Goal: Information Seeking & Learning: Find specific fact

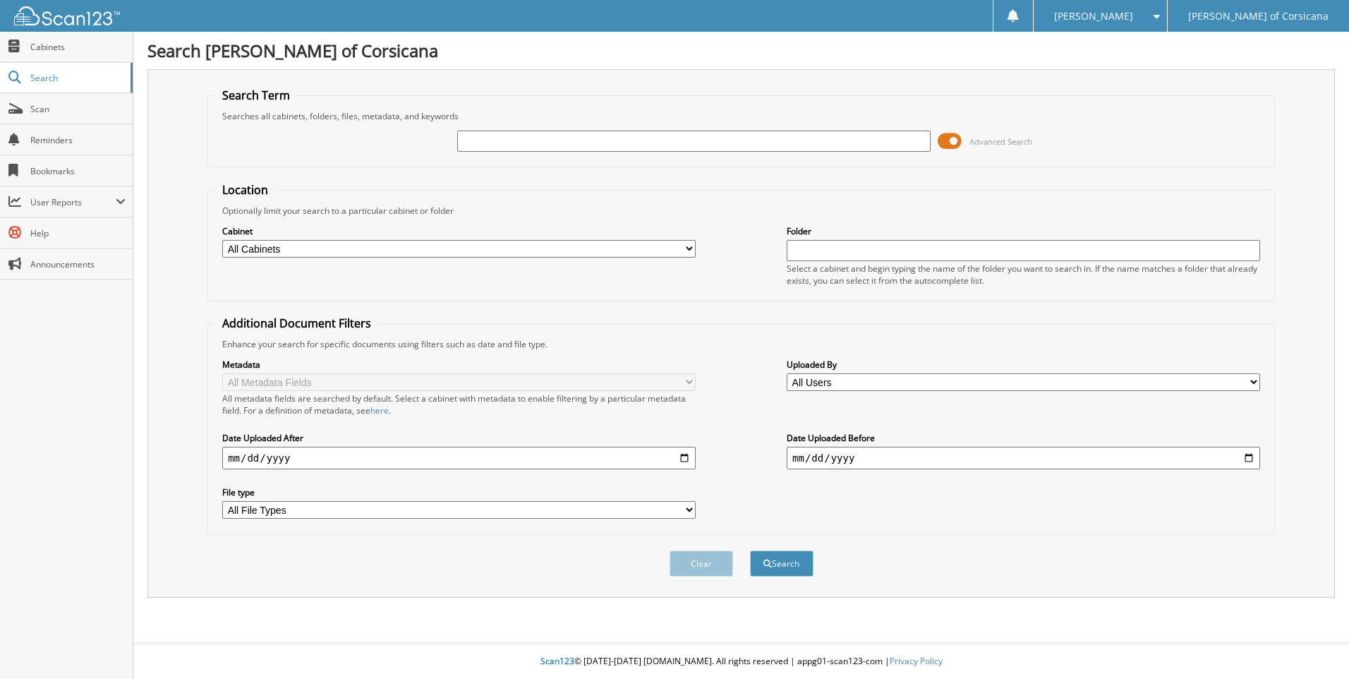
click at [512, 139] on input "text" at bounding box center [694, 141] width 474 height 21
type input "SATTERWHITE"
click at [750, 550] on button "Search" at bounding box center [782, 563] width 64 height 26
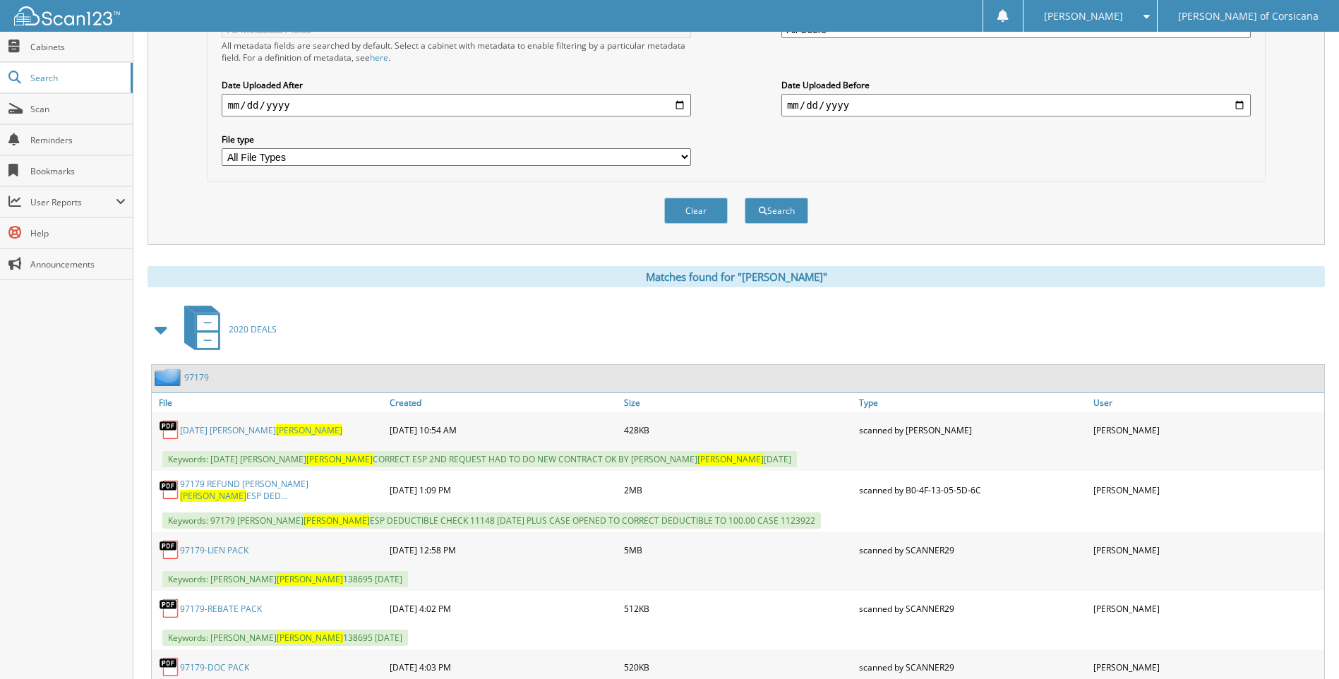
scroll to position [423, 0]
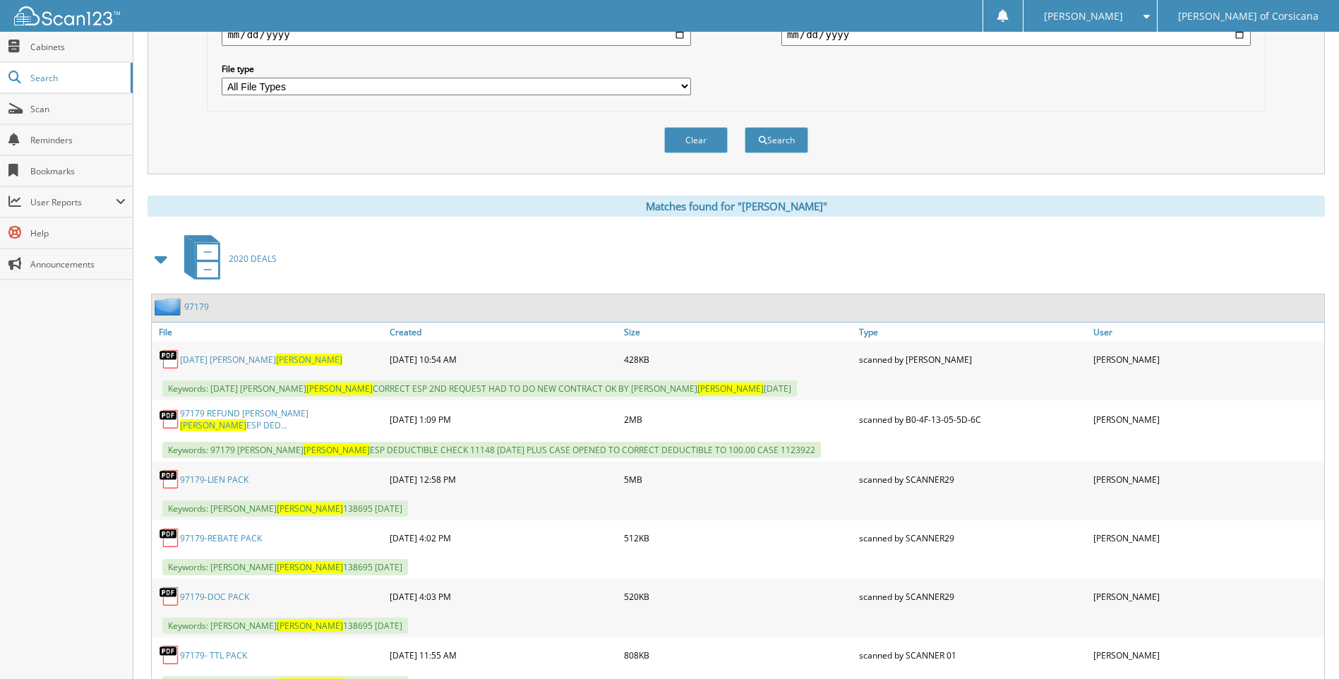
click at [246, 419] on span "[PERSON_NAME]" at bounding box center [213, 425] width 66 height 12
click at [231, 418] on link "97179 REFUND [PERSON_NAME] ESP DED..." at bounding box center [281, 419] width 203 height 24
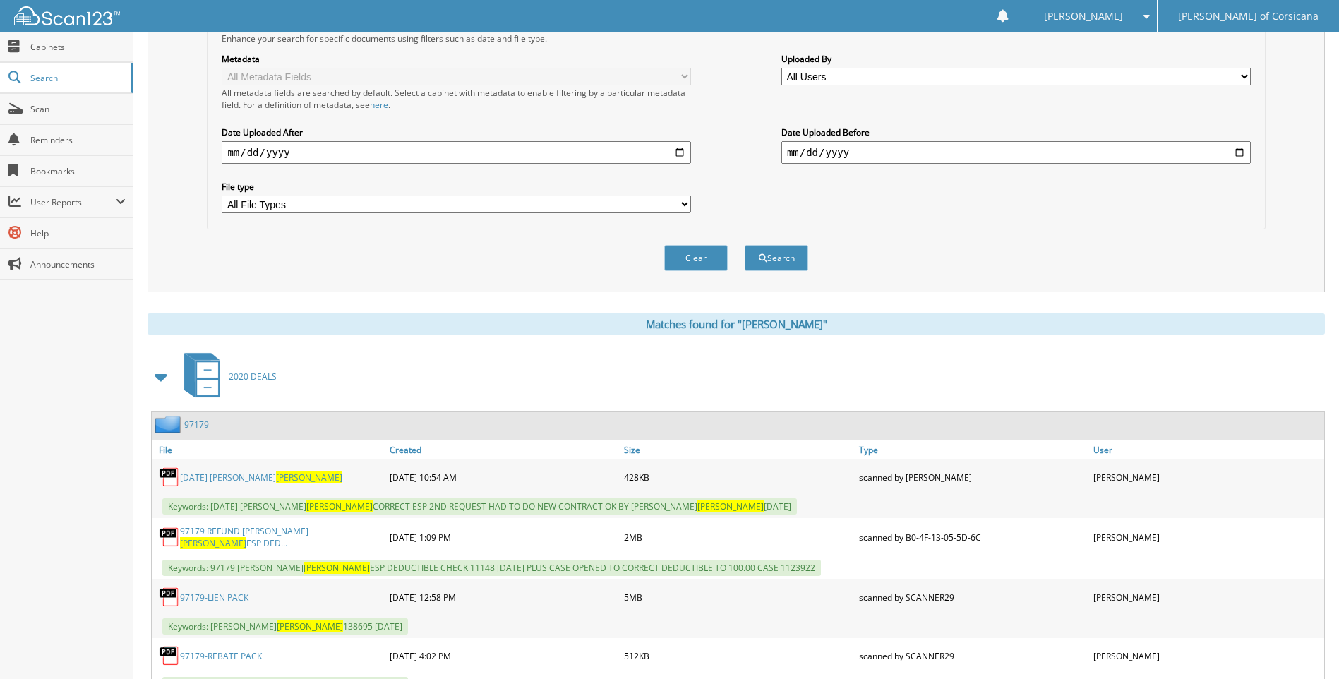
scroll to position [0, 0]
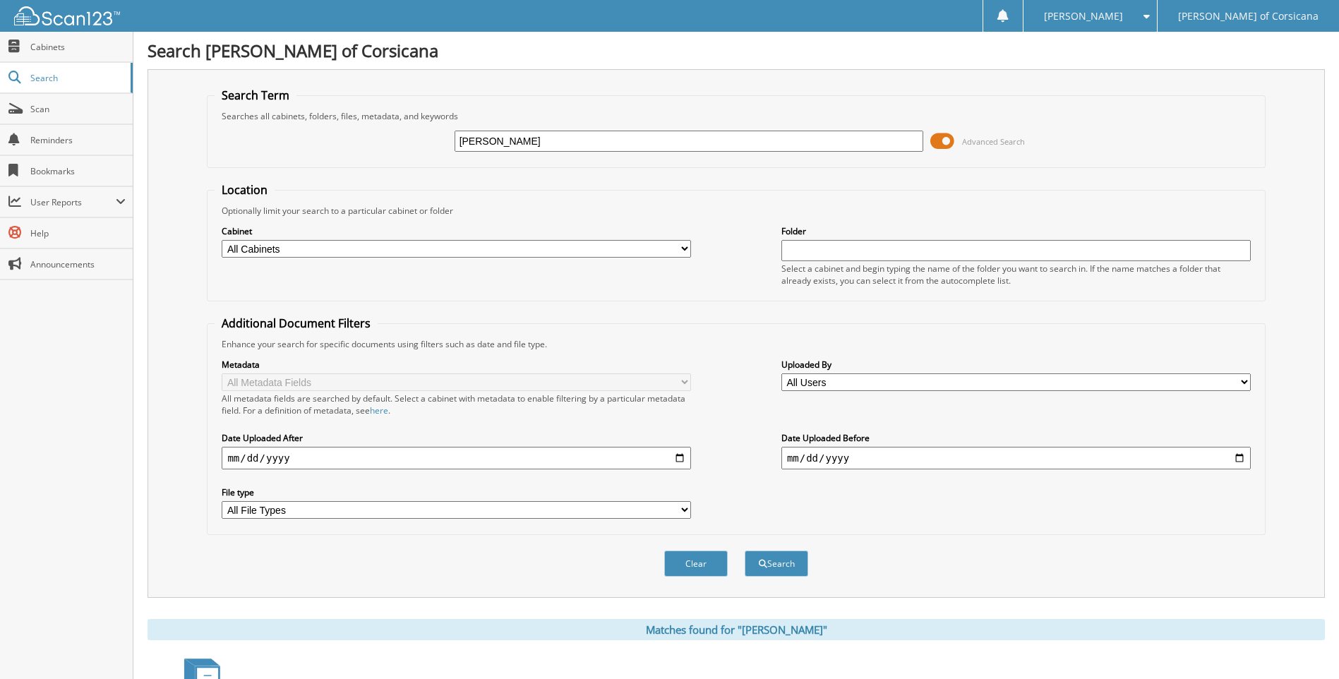
click at [565, 139] on input "[PERSON_NAME]" at bounding box center [688, 141] width 469 height 21
type input "S"
type input "[PERSON_NAME]"
click at [744, 550] on button "Search" at bounding box center [776, 563] width 64 height 26
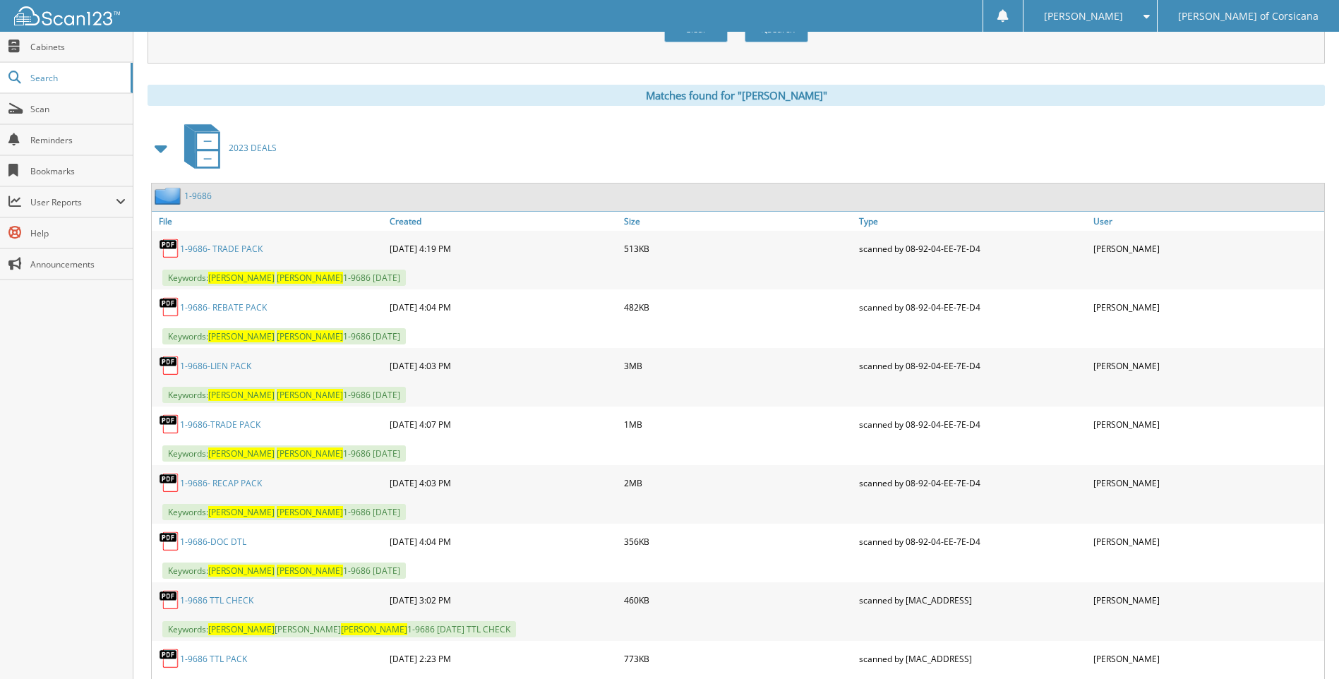
scroll to position [565, 0]
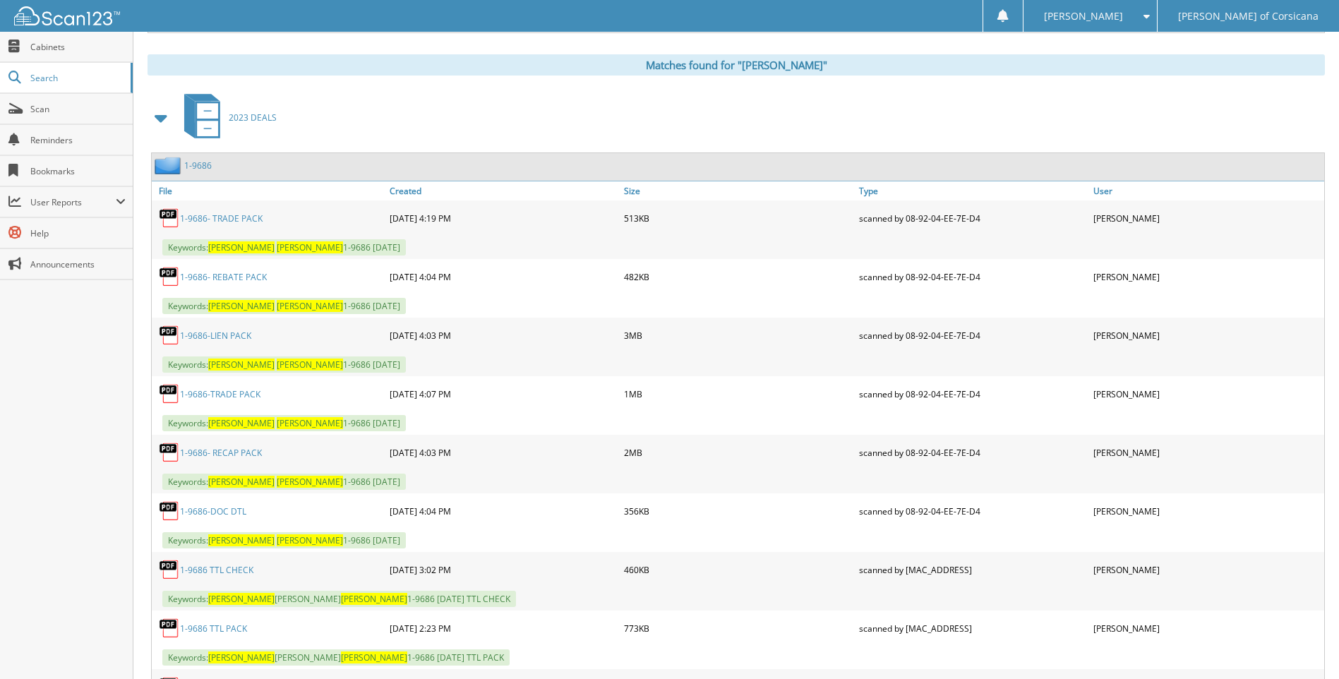
click at [224, 337] on link "1-9686-LIEN PACK" at bounding box center [215, 336] width 71 height 12
